Goal: Transaction & Acquisition: Purchase product/service

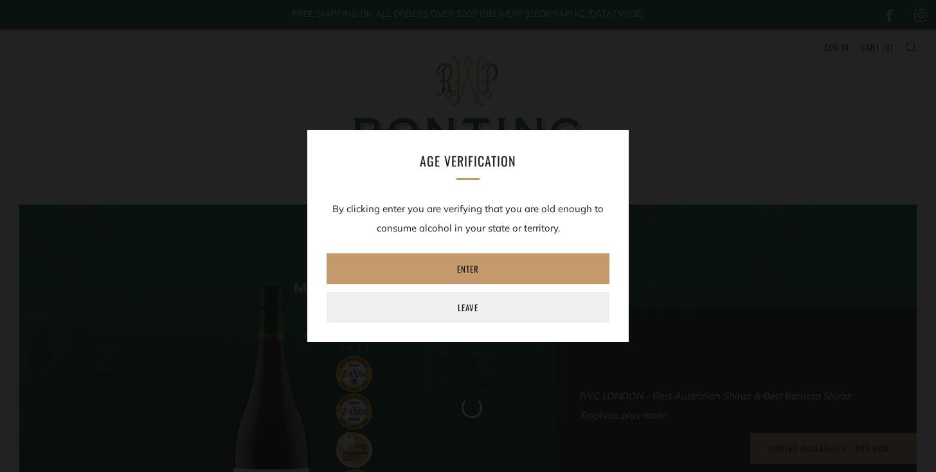
click at [427, 178] on div "Age verification By clicking enter you are verifying that you are old enough to…" at bounding box center [467, 236] width 321 height 212
click at [424, 184] on div "Age verification By clicking enter you are verifying that you are old enough to…" at bounding box center [467, 236] width 321 height 212
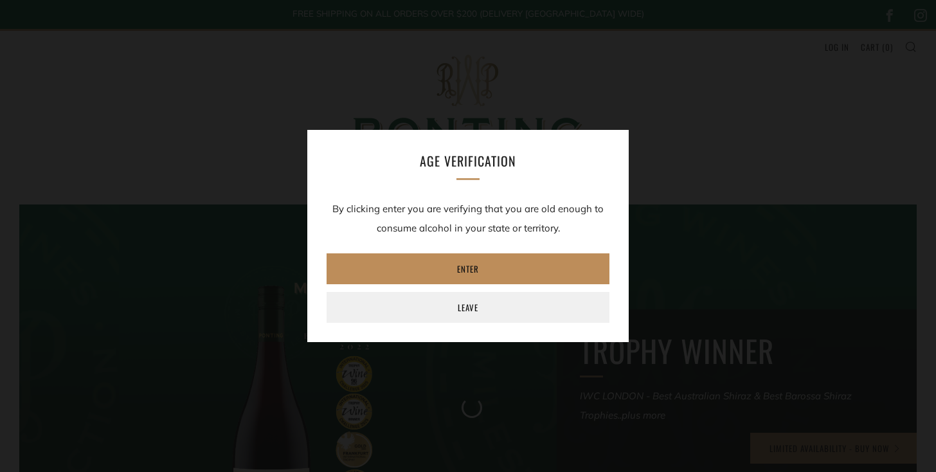
click at [436, 266] on link "Enter" at bounding box center [467, 268] width 283 height 31
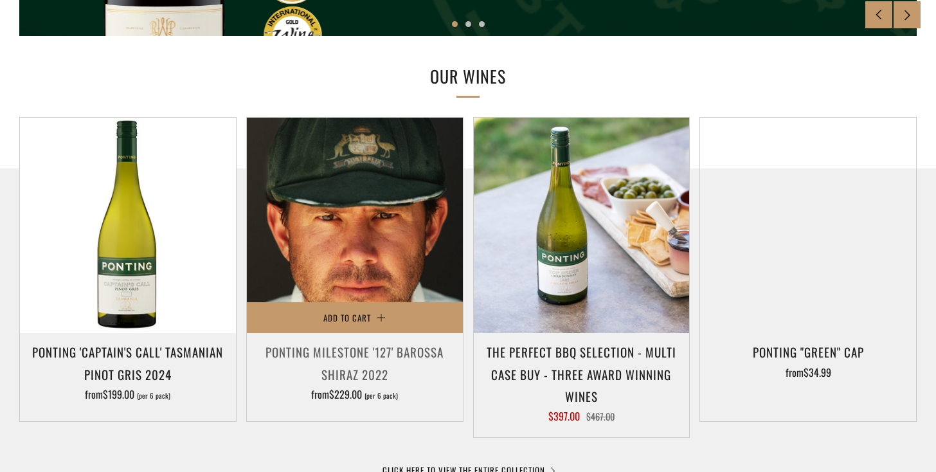
scroll to position [571, 0]
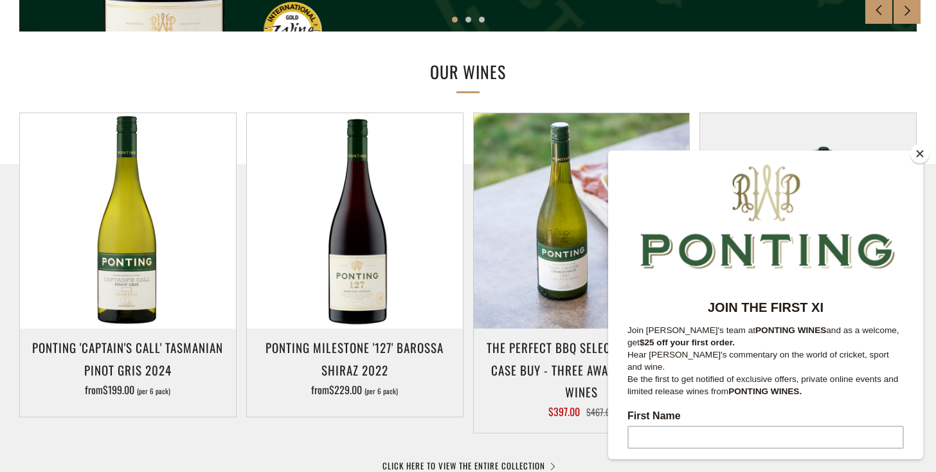
click at [920, 154] on button "Close" at bounding box center [919, 153] width 19 height 19
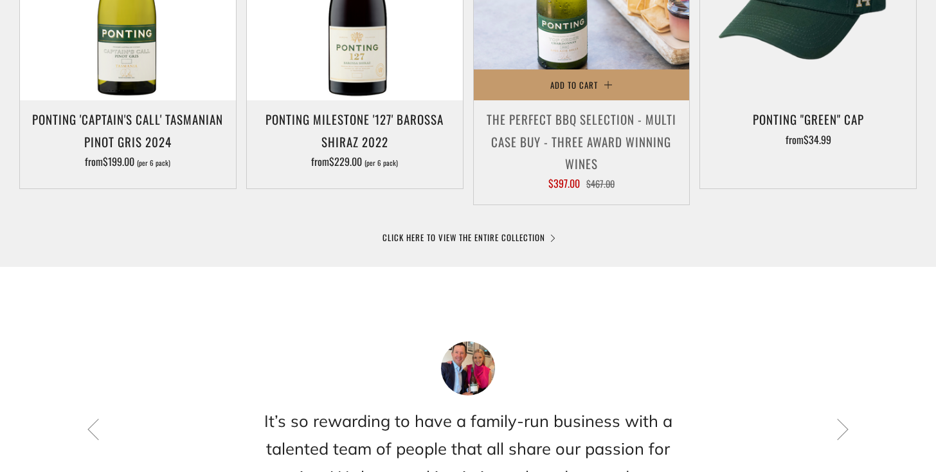
scroll to position [803, 0]
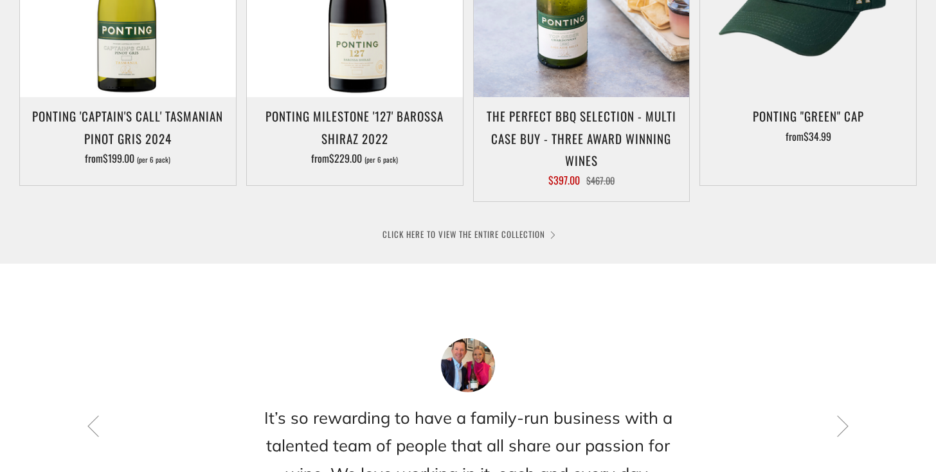
click at [548, 233] on link "CLICK HERE TO VIEW THE ENTIRE COLLECTION" at bounding box center [467, 233] width 171 height 13
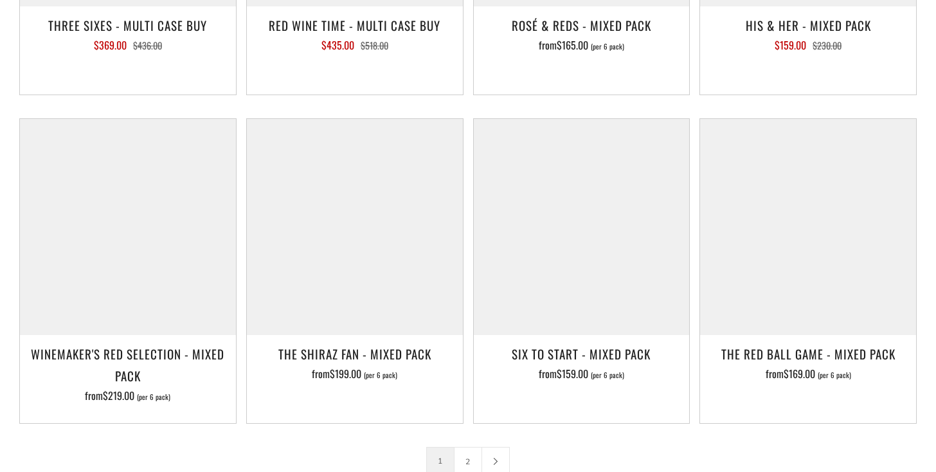
scroll to position [1910, 0]
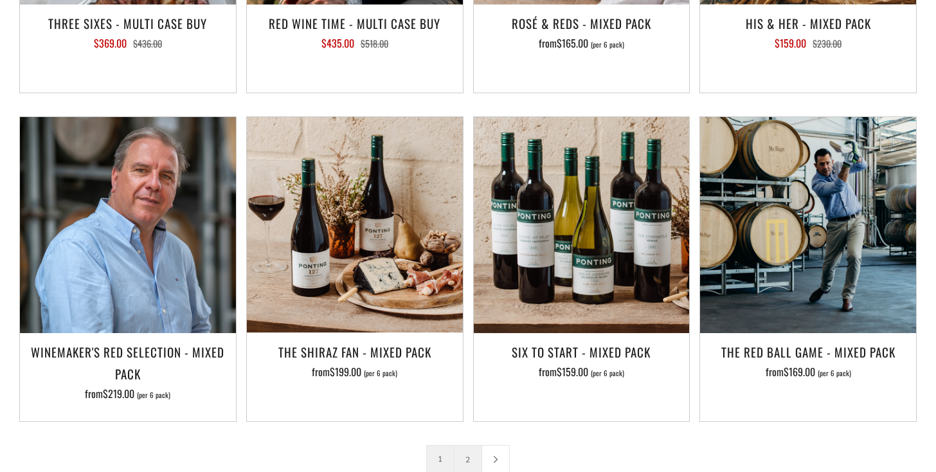
click at [467, 445] on link "2" at bounding box center [467, 458] width 27 height 27
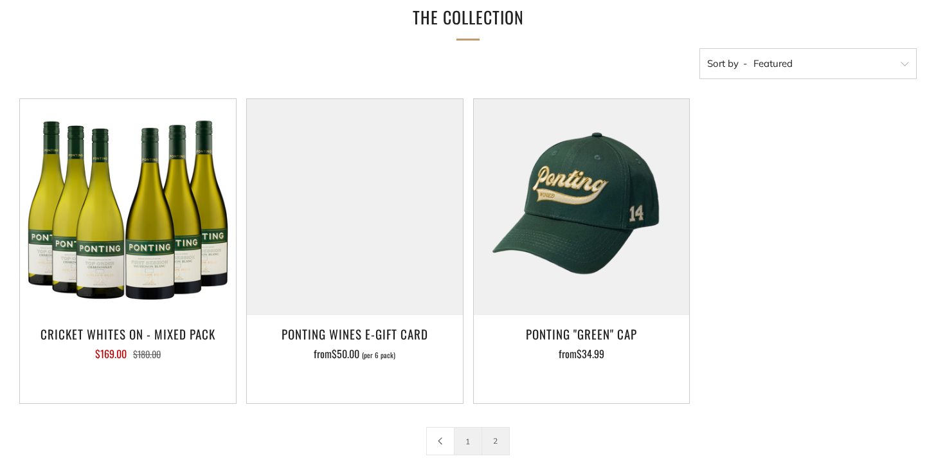
scroll to position [217, 0]
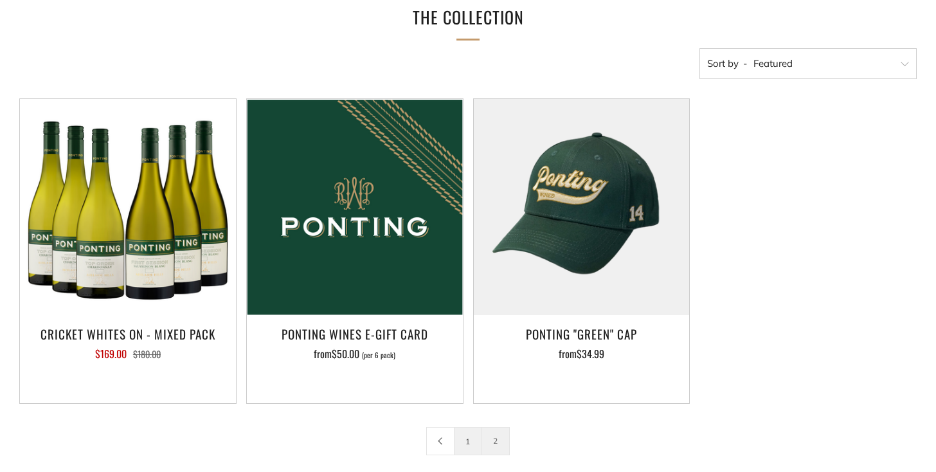
click at [460, 440] on link "1" at bounding box center [467, 440] width 27 height 27
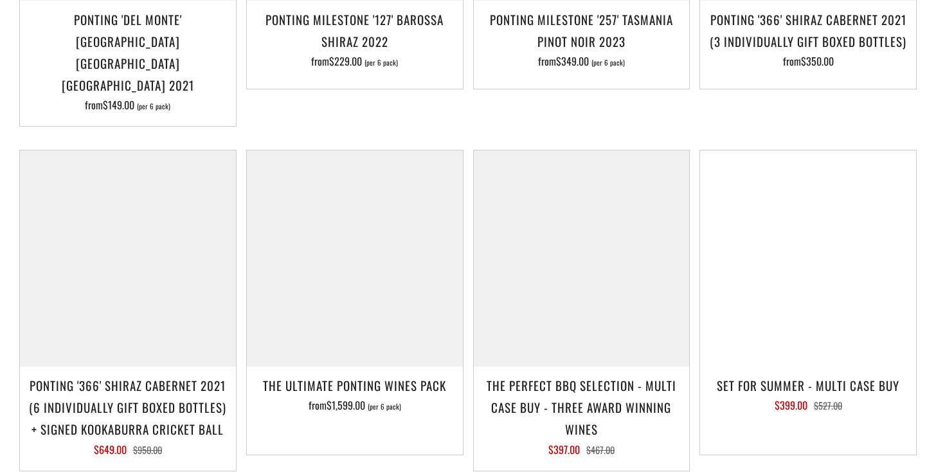
scroll to position [1218, 0]
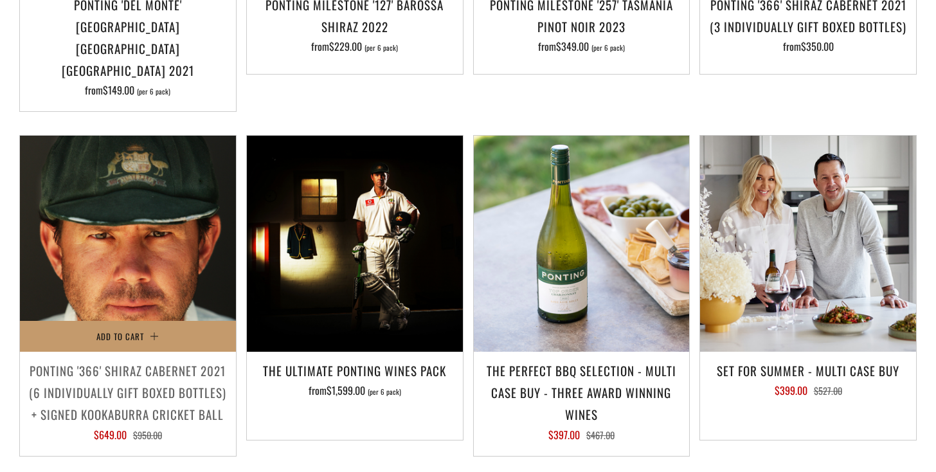
click at [204, 231] on img at bounding box center [128, 244] width 216 height 216
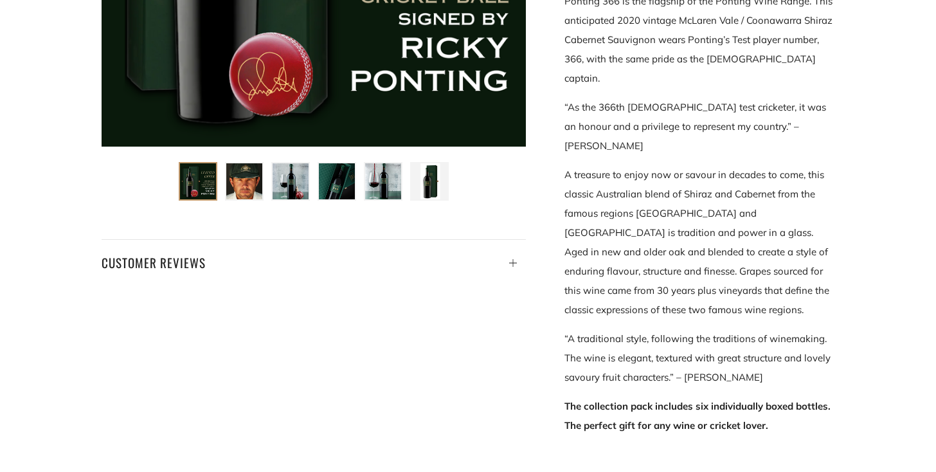
scroll to position [437, 0]
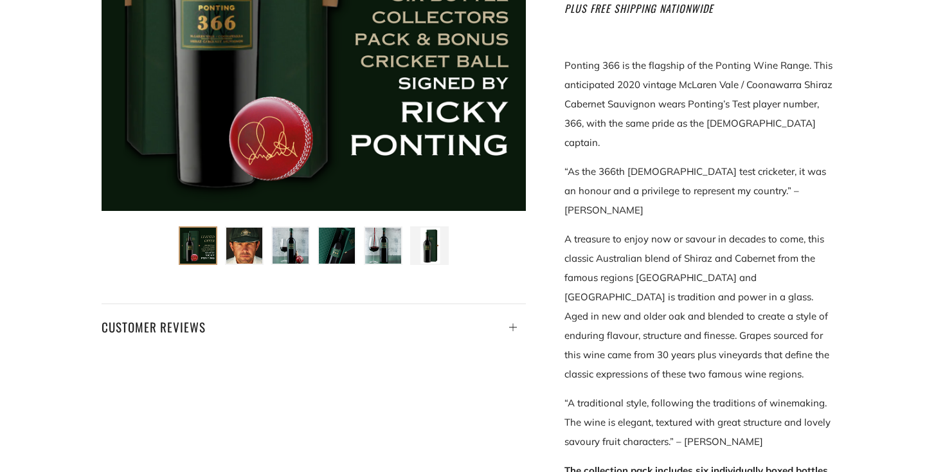
click at [435, 262] on img at bounding box center [429, 245] width 36 height 36
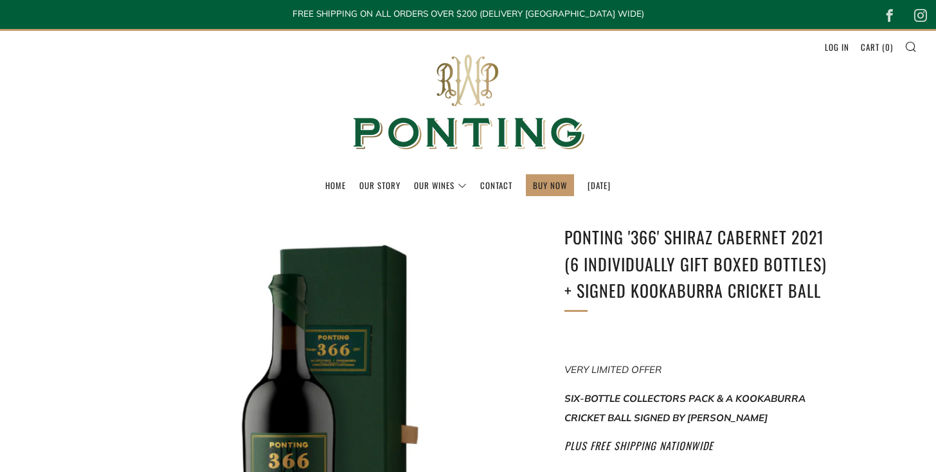
scroll to position [0, 0]
